Goal: Check status: Check status

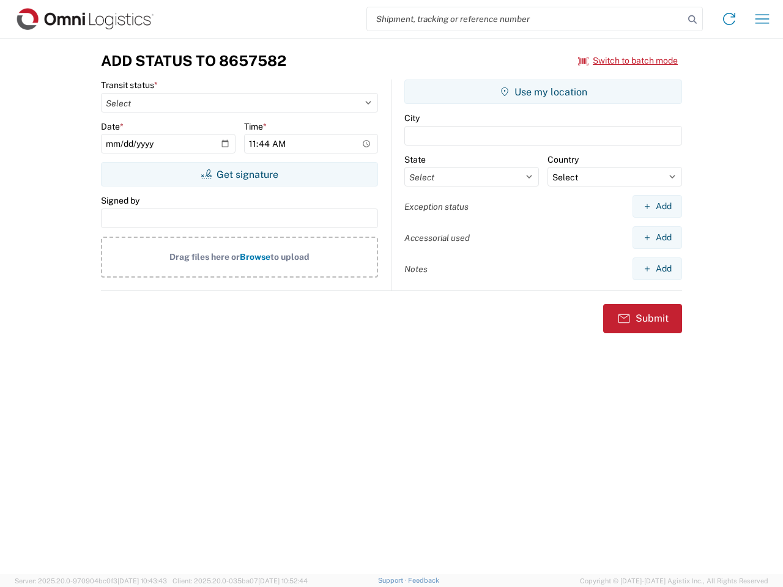
click at [525, 19] on input "search" at bounding box center [525, 18] width 317 height 23
click at [692, 20] on icon at bounding box center [692, 19] width 17 height 17
click at [729, 19] on icon at bounding box center [729, 19] width 20 height 20
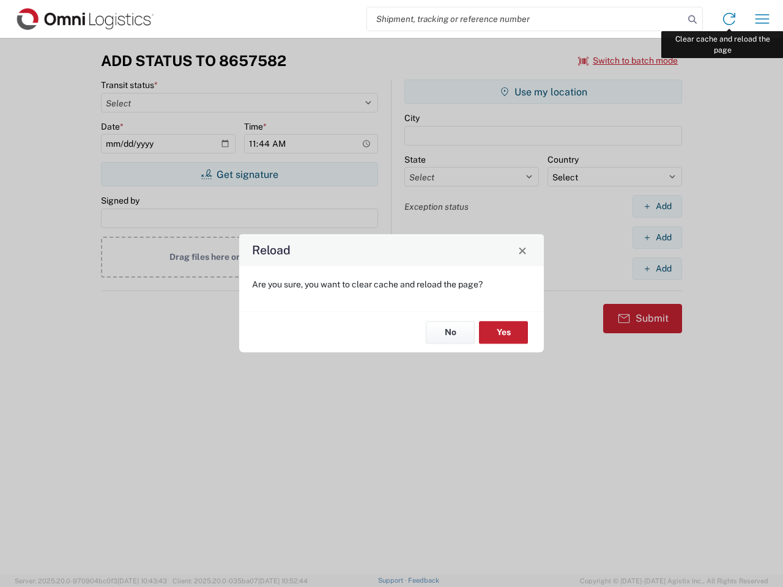
click at [762, 19] on div "Reload Are you sure, you want to clear cache and reload the page? No Yes" at bounding box center [391, 293] width 783 height 587
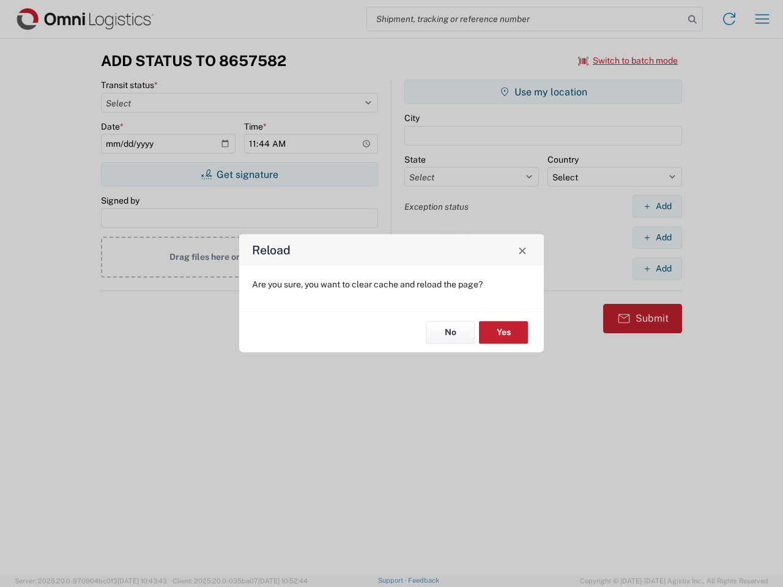
click at [628, 61] on div "Reload Are you sure, you want to clear cache and reload the page? No Yes" at bounding box center [391, 293] width 783 height 587
click at [239, 174] on div "Reload Are you sure, you want to clear cache and reload the page? No Yes" at bounding box center [391, 293] width 783 height 587
click at [543, 92] on div "Reload Are you sure, you want to clear cache and reload the page? No Yes" at bounding box center [391, 293] width 783 height 587
click at [657, 206] on div "Reload Are you sure, you want to clear cache and reload the page? No Yes" at bounding box center [391, 293] width 783 height 587
click at [657, 237] on div "Reload Are you sure, you want to clear cache and reload the page? No Yes" at bounding box center [391, 293] width 783 height 587
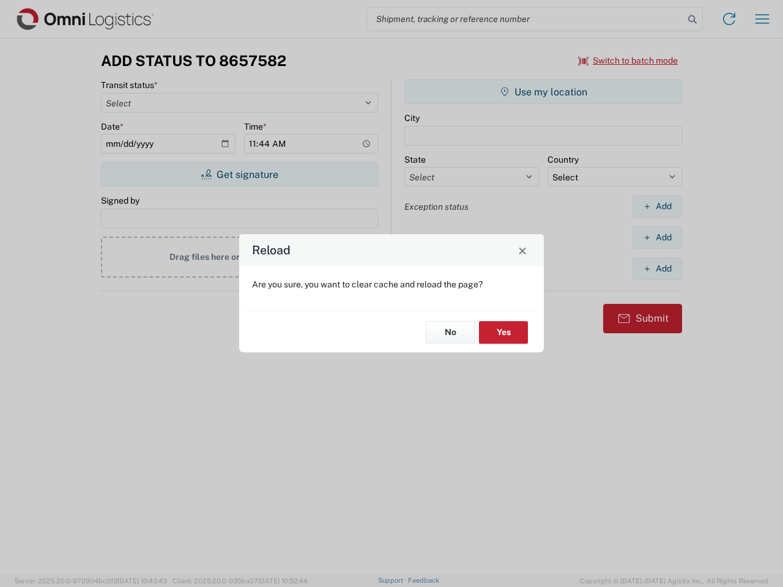
click at [657, 268] on div "Reload Are you sure, you want to clear cache and reload the page? No Yes" at bounding box center [391, 293] width 783 height 587
